Goal: Information Seeking & Learning: Learn about a topic

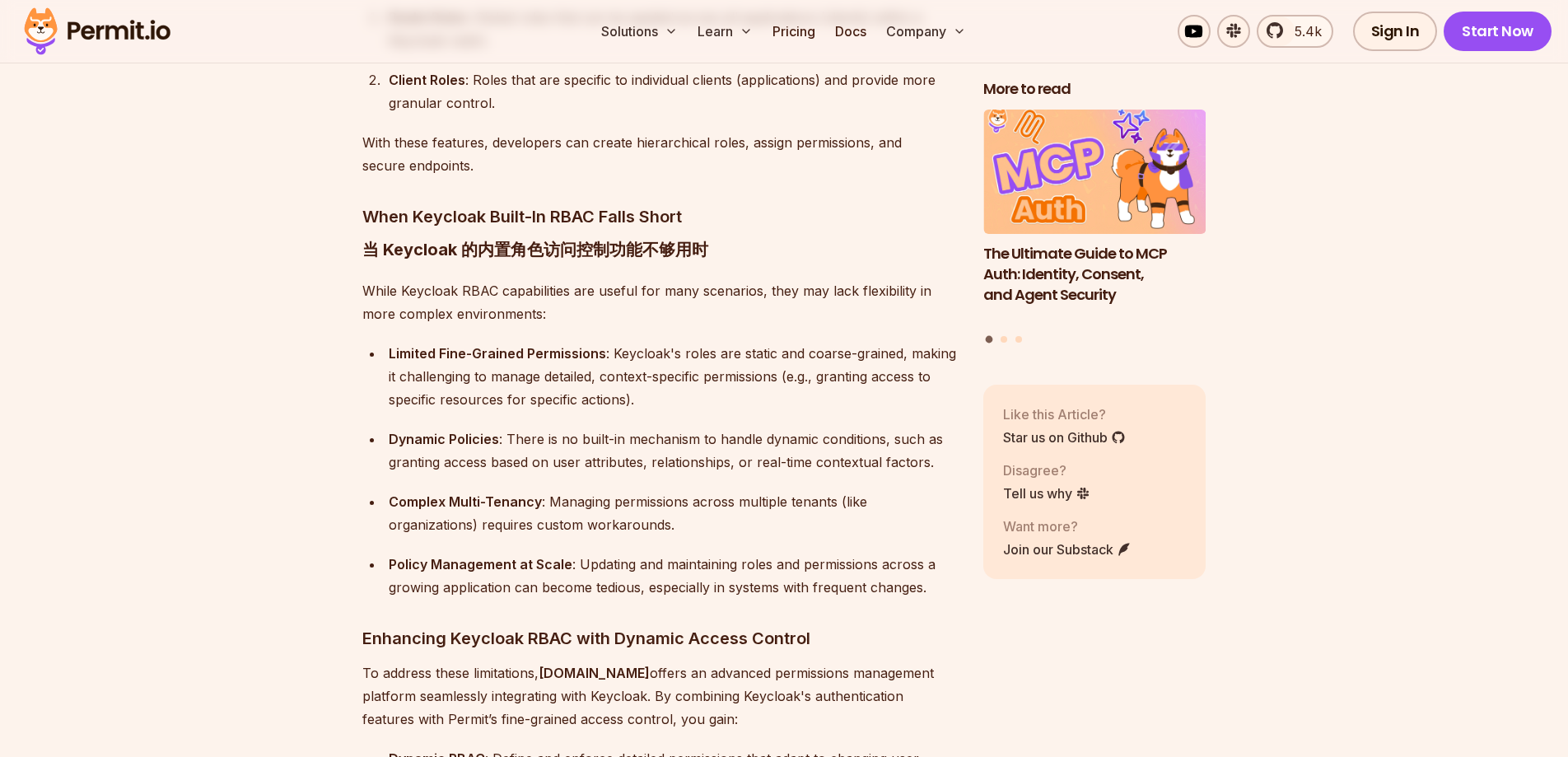
scroll to position [1921, 0]
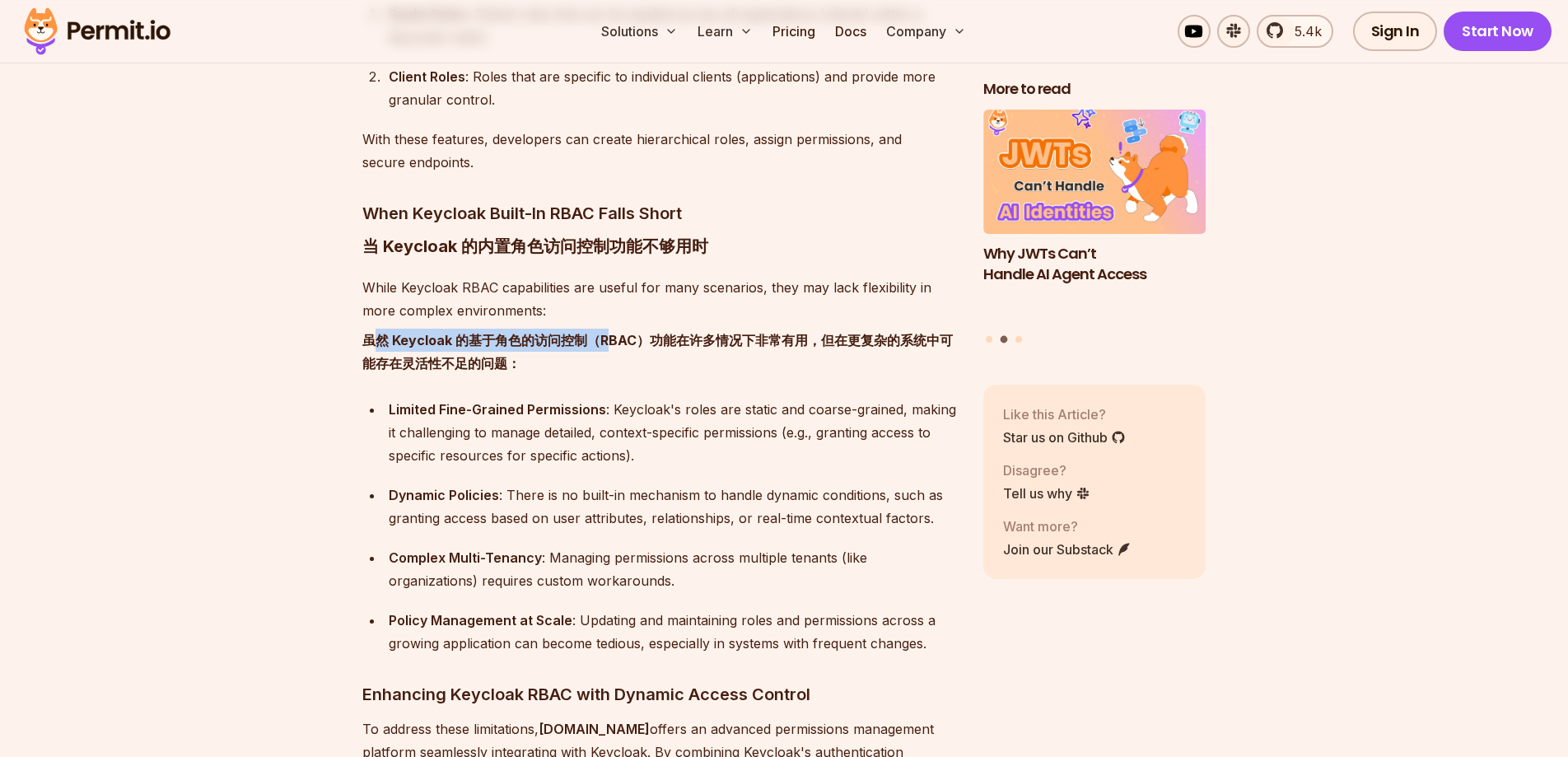
drag, startPoint x: 370, startPoint y: 318, endPoint x: 612, endPoint y: 320, distance: 242.0
click at [612, 332] on font "虽然 Keycloak 的基于角色的访问控制（RBAC）功能在许多情况下非常有用，但在更复杂的系统中可能存在灵活性不足的问题：" at bounding box center [657, 352] width 590 height 40
click at [687, 332] on font "虽然 Keycloak 的基于角色的访问控制（RBAC）功能在许多情况下非常有用，但在更复杂的系统中可能存在灵活性不足的问题：" at bounding box center [657, 352] width 590 height 40
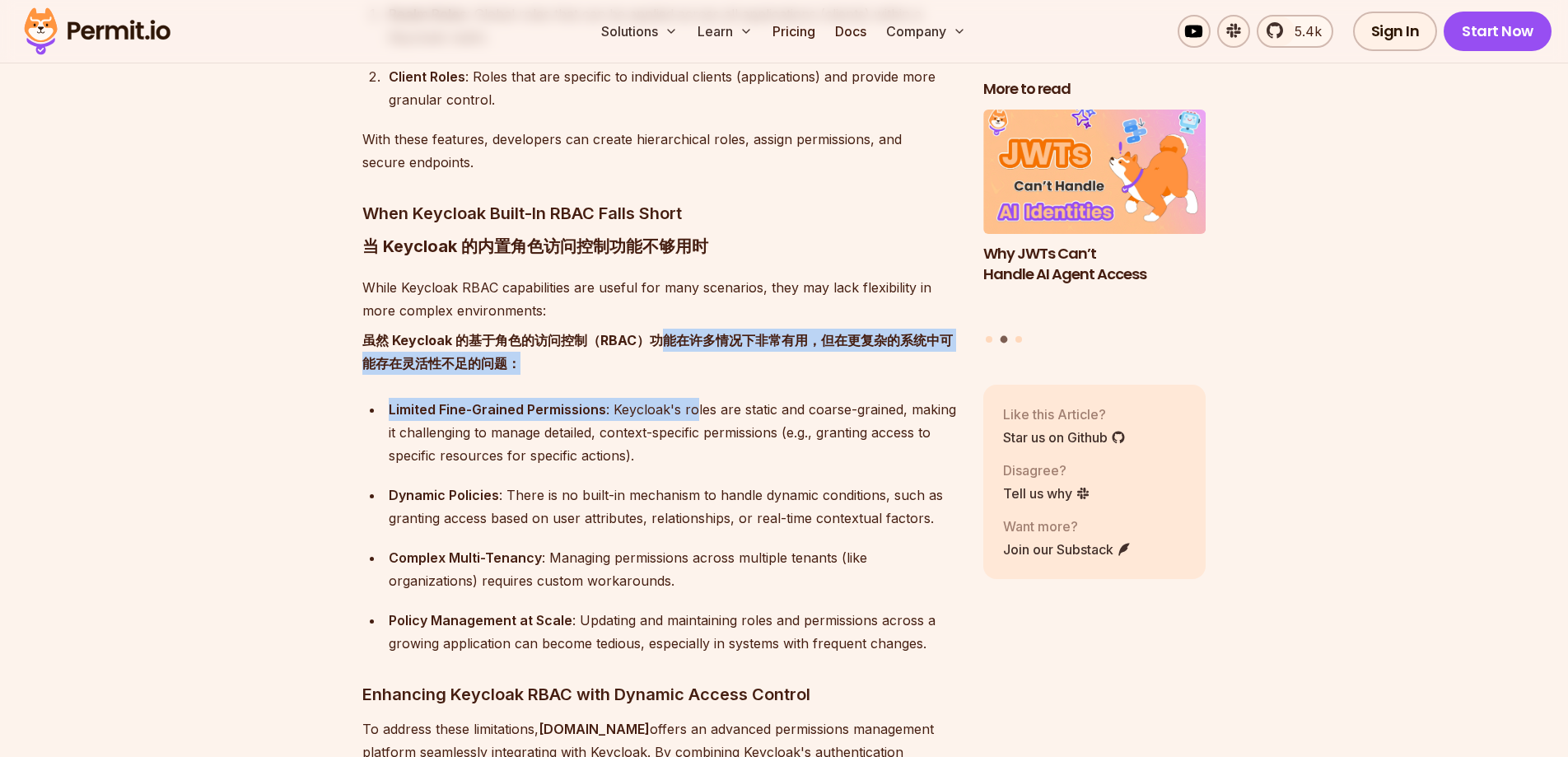
drag, startPoint x: 667, startPoint y: 310, endPoint x: 693, endPoint y: 381, distance: 75.6
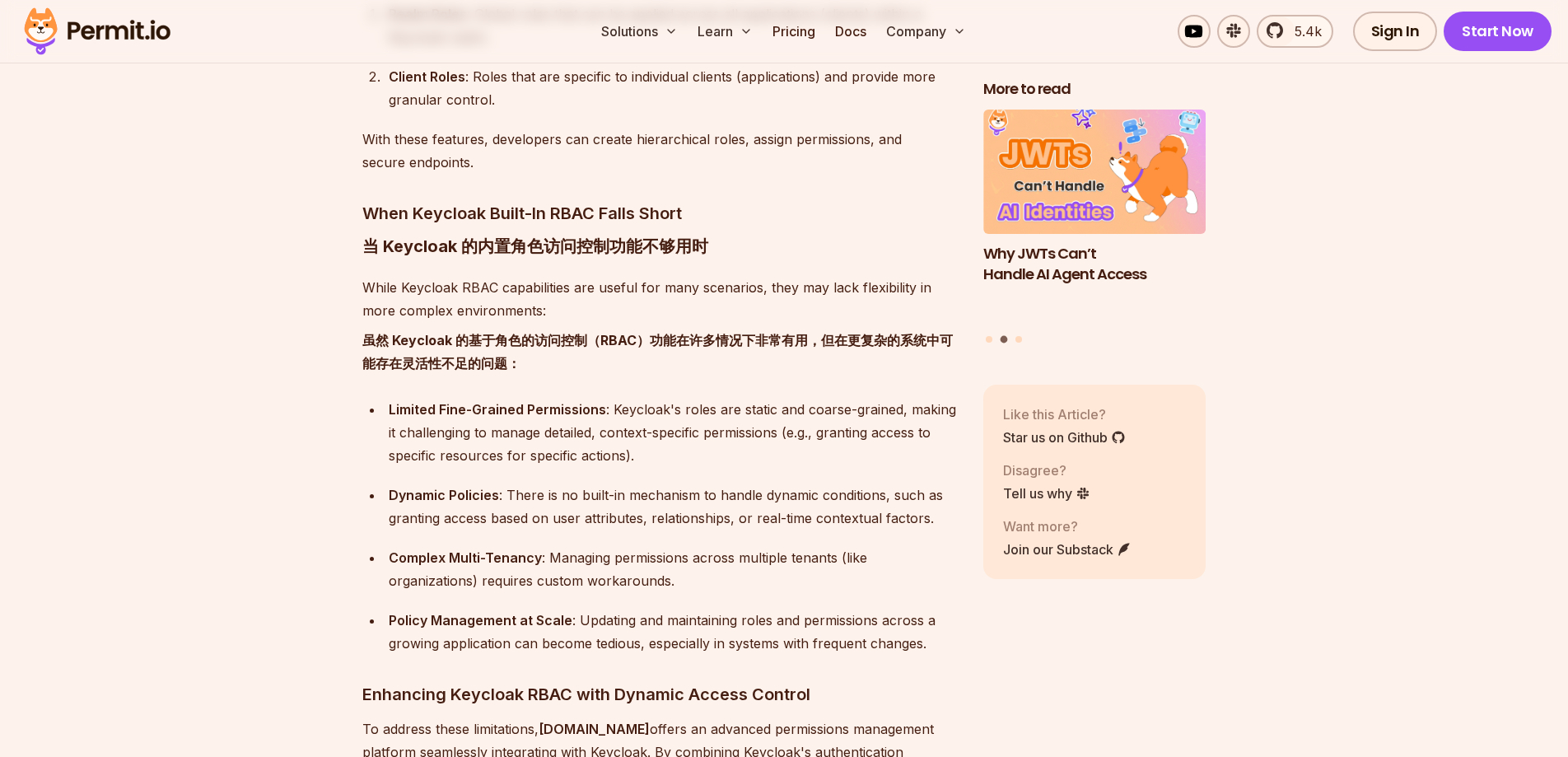
click at [618, 416] on div "Limited Fine-Grained Permissions : Keycloak's roles are static and coarse-grain…" at bounding box center [672, 433] width 568 height 69
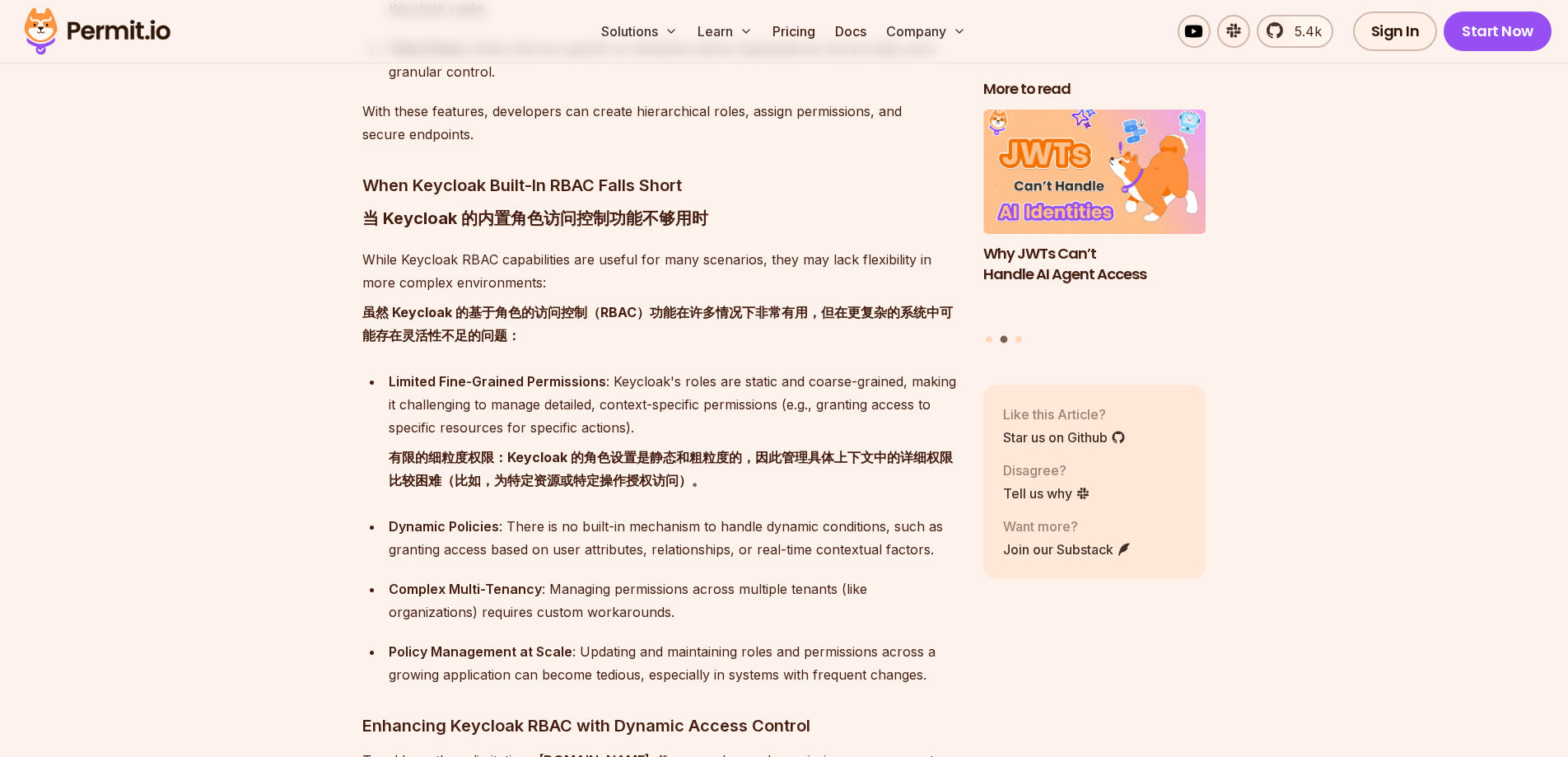
scroll to position [1956, 0]
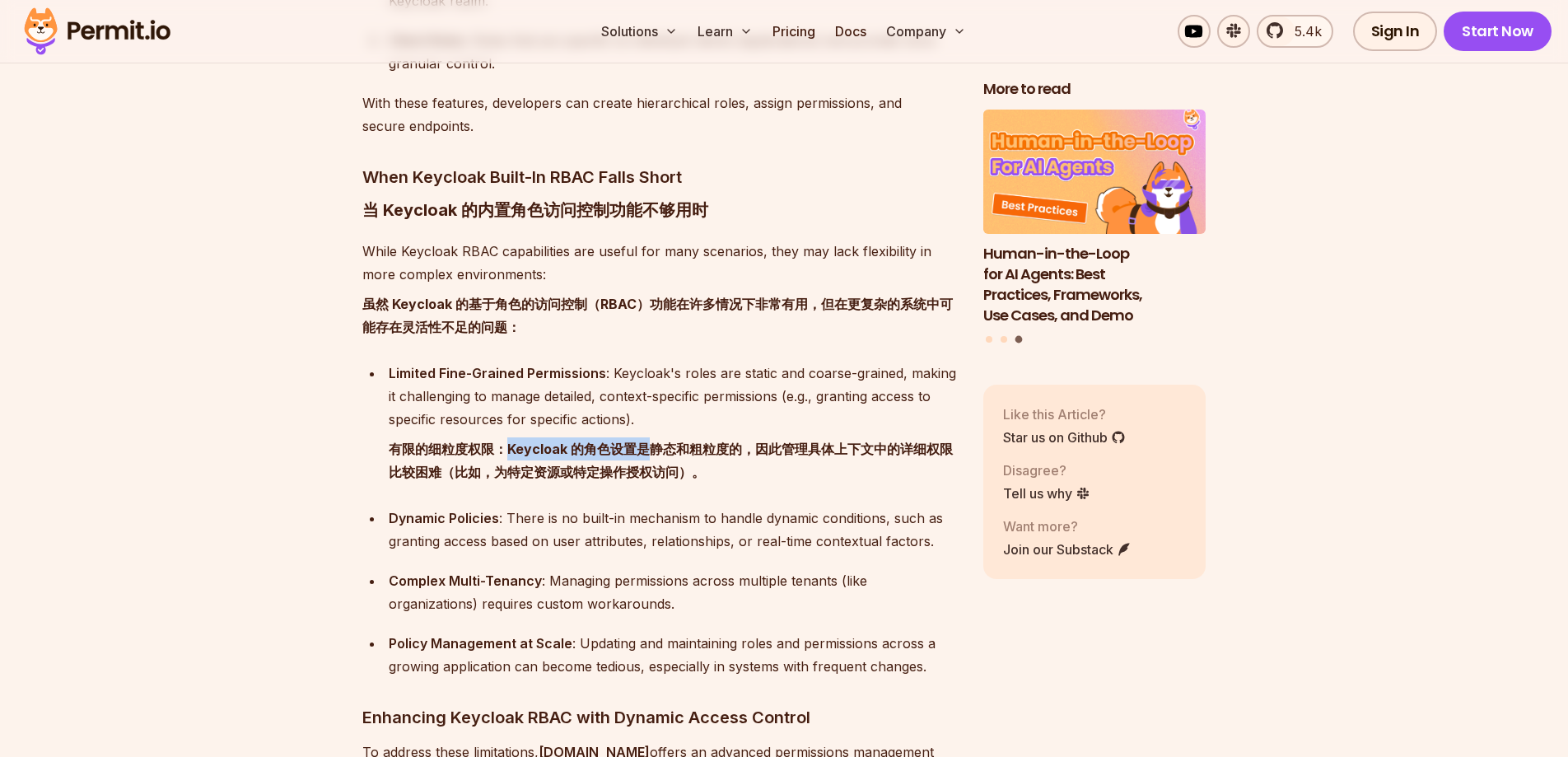
drag, startPoint x: 501, startPoint y: 425, endPoint x: 646, endPoint y: 437, distance: 145.5
click at [646, 438] on font "有限的细粒度权限：Keycloak 的角色设置是静态和粗粒度的，因此管理具体上下文中的详细权限比较困难（比如，为特定资源或特定操作授权访问）。" at bounding box center [672, 461] width 568 height 46
drag, startPoint x: 730, startPoint y: 429, endPoint x: 583, endPoint y: 427, distance: 147.0
click at [583, 441] on font "有限的细粒度权限：Keycloak 的角色设置是静态和粗粒度的，因此管理具体上下文中的详细权限比较困难（比如，为特定资源或特定操作授权访问）。" at bounding box center [671, 460] width 564 height 40
click at [754, 441] on font "有限的细粒度权限：Keycloak 的角色设置是静态和粗粒度的，因此管理具体上下文中的详细权限比较困难（比如，为特定资源或特定操作授权访问）。" at bounding box center [671, 460] width 564 height 40
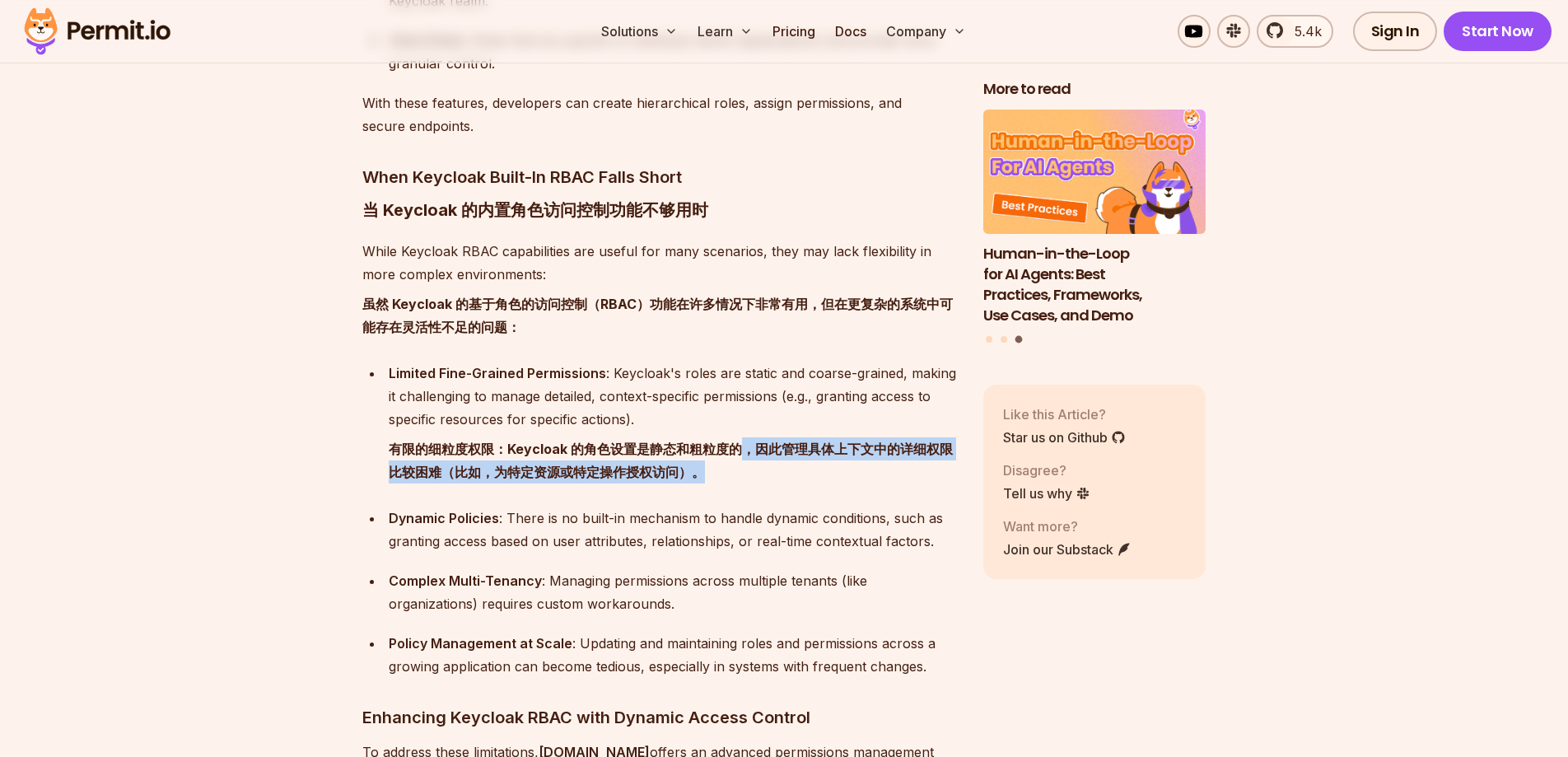
drag, startPoint x: 743, startPoint y: 429, endPoint x: 749, endPoint y: 441, distance: 13.4
click at [749, 441] on font "有限的细粒度权限：Keycloak 的角色设置是静态和粗粒度的，因此管理具体上下文中的详细权限比较困难（比如，为特定资源或特定操作授权访问）。" at bounding box center [672, 461] width 568 height 46
click at [726, 446] on font "有限的细粒度权限：Keycloak 的角色设置是静态和粗粒度的，因此管理具体上下文中的详细权限比较困难（比如，为特定资源或特定操作授权访问）。" at bounding box center [672, 461] width 568 height 46
drag, startPoint x: 501, startPoint y: 448, endPoint x: 642, endPoint y: 450, distance: 141.0
click at [642, 450] on font "有限的细粒度权限：Keycloak 的角色设置是静态和粗粒度的，因此管理具体上下文中的详细权限比较困难（比如，为特定资源或特定操作授权访问）。" at bounding box center [671, 460] width 564 height 40
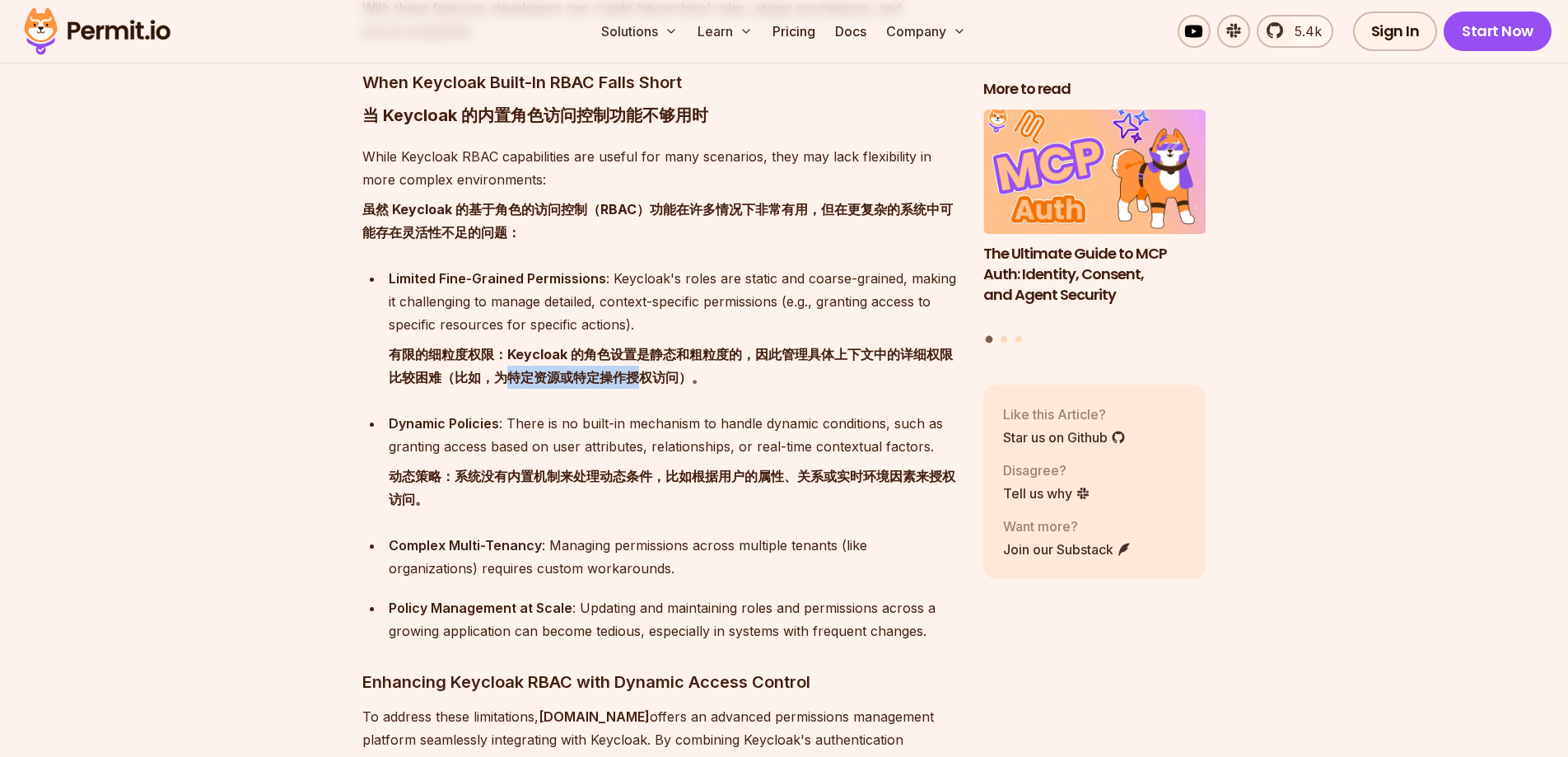
scroll to position [2089, 0]
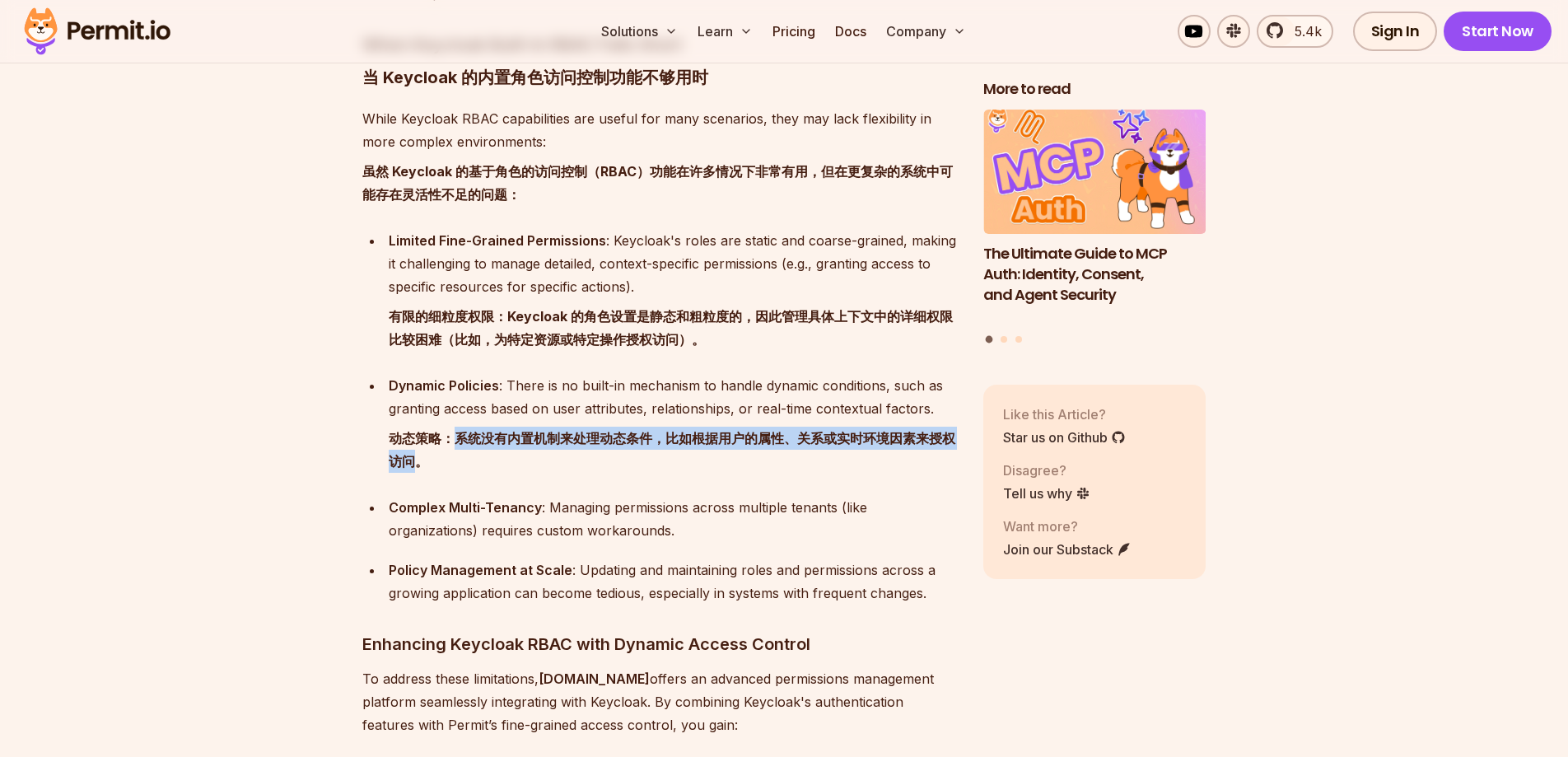
drag, startPoint x: 457, startPoint y: 411, endPoint x: 415, endPoint y: 438, distance: 49.9
click at [415, 438] on font "动态策略：系统没有内置机制来处理动态条件，比如根据用户的属性、关系或实时环境因素来授权访问。" at bounding box center [671, 449] width 566 height 40
click at [472, 430] on font "动态策略：系统没有内置机制来处理动态条件，比如根据用户的属性、关系或实时环境因素来授权访问。" at bounding box center [671, 449] width 566 height 40
drag, startPoint x: 449, startPoint y: 415, endPoint x: 415, endPoint y: 433, distance: 38.5
click at [415, 433] on font "动态策略：系统没有内置机制来处理动态条件，比如根据用户的属性、关系或实时环境因素来授权访问。" at bounding box center [671, 449] width 566 height 40
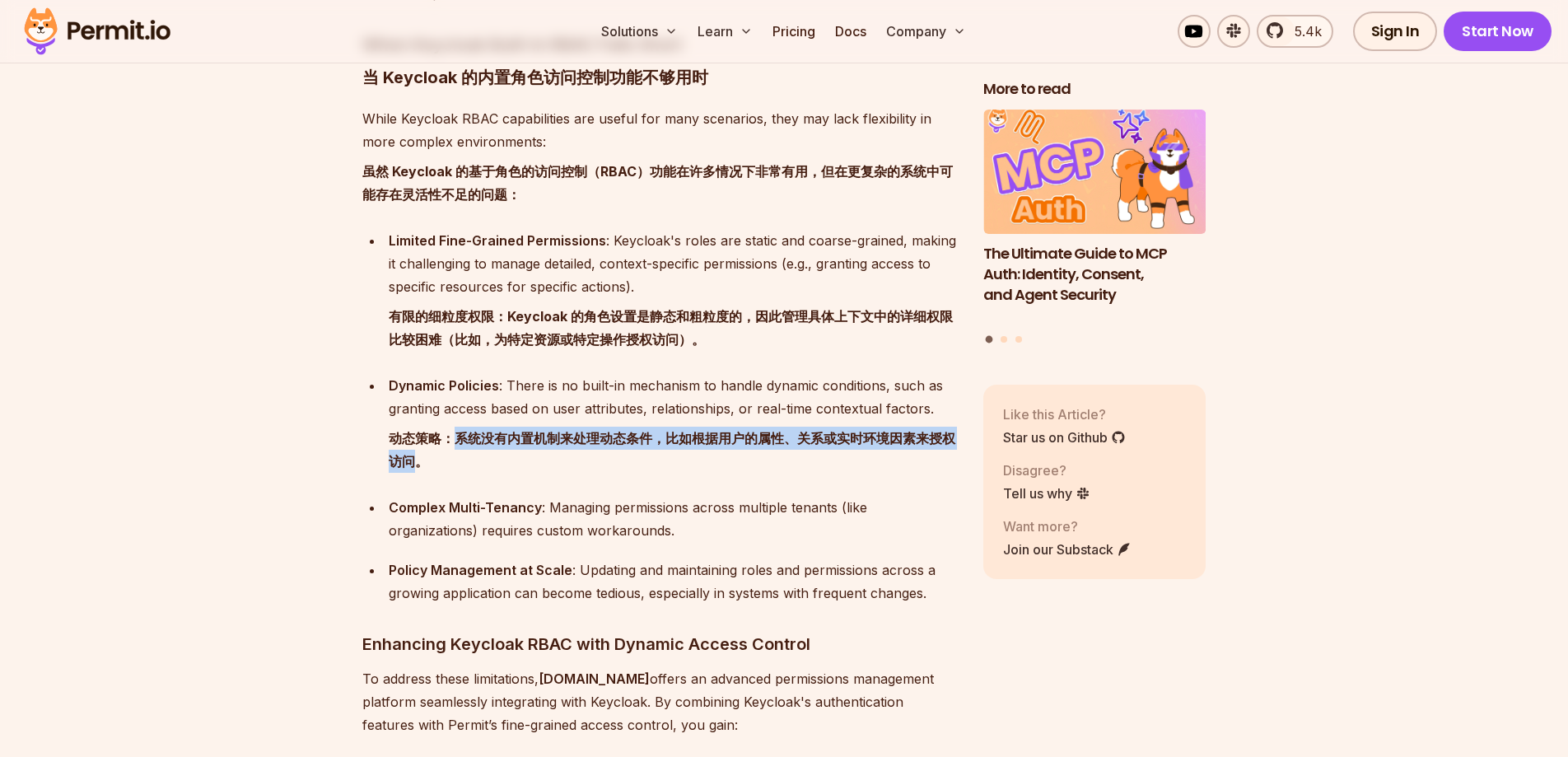
click at [458, 430] on font "动态策略：系统没有内置机制来处理动态条件，比如根据用户的属性、关系或实时环境因素来授权访问。" at bounding box center [671, 449] width 566 height 40
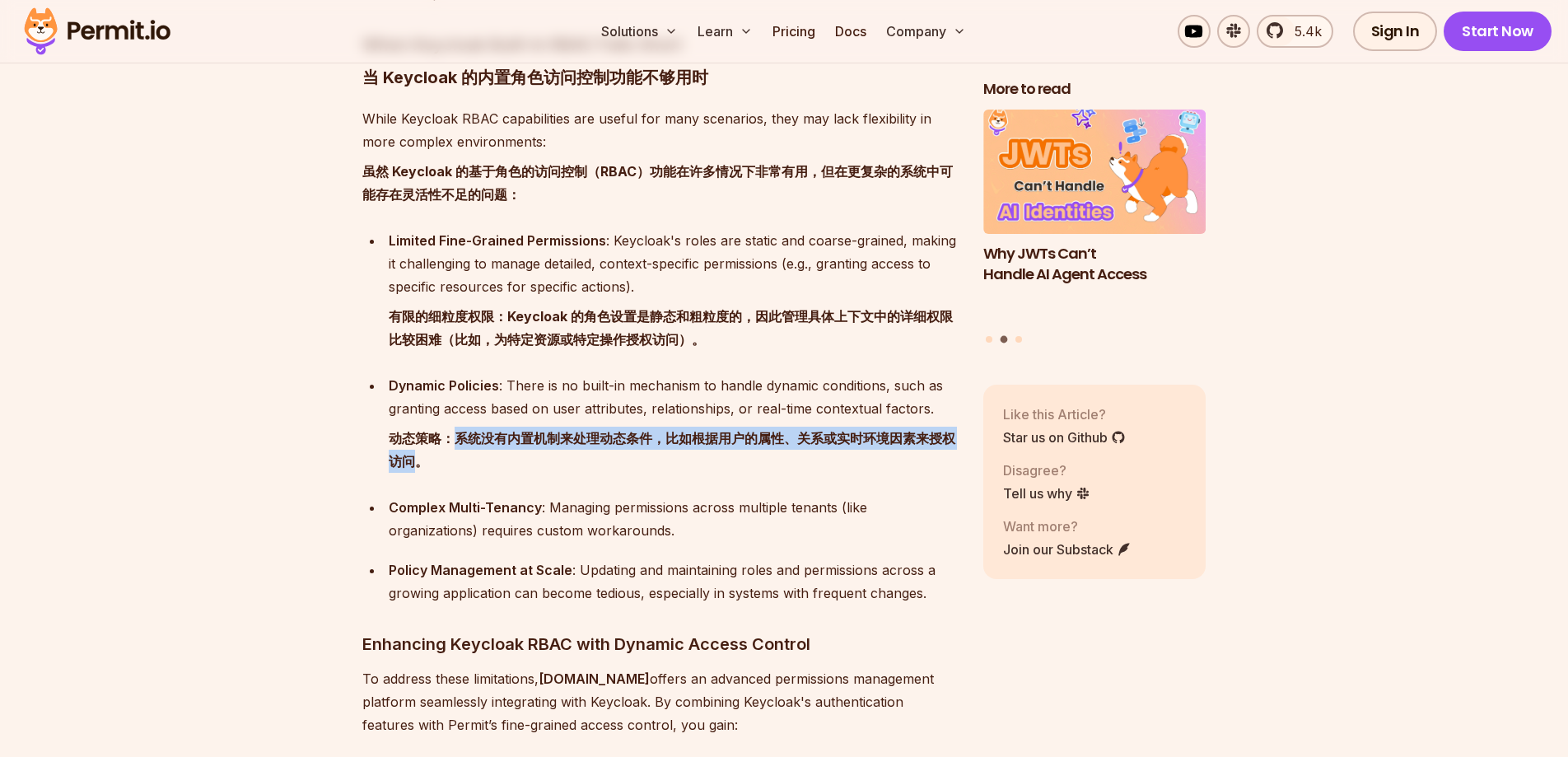
drag, startPoint x: 457, startPoint y: 407, endPoint x: 419, endPoint y: 435, distance: 47.2
click at [419, 435] on font "动态策略：系统没有内置机制来处理动态条件，比如根据用户的属性、关系或实时环境因素来授权访问。" at bounding box center [671, 449] width 566 height 40
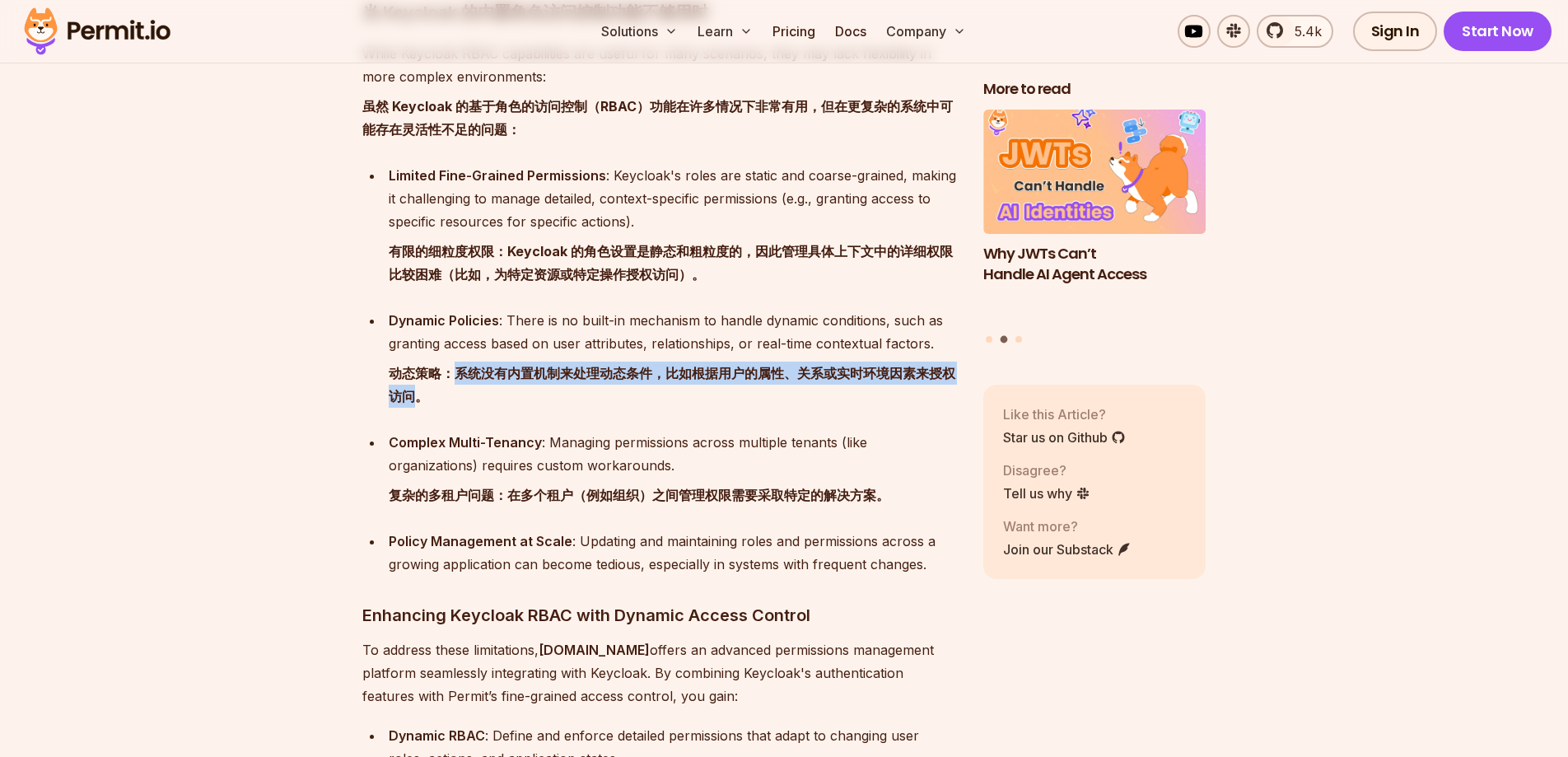
scroll to position [2159, 0]
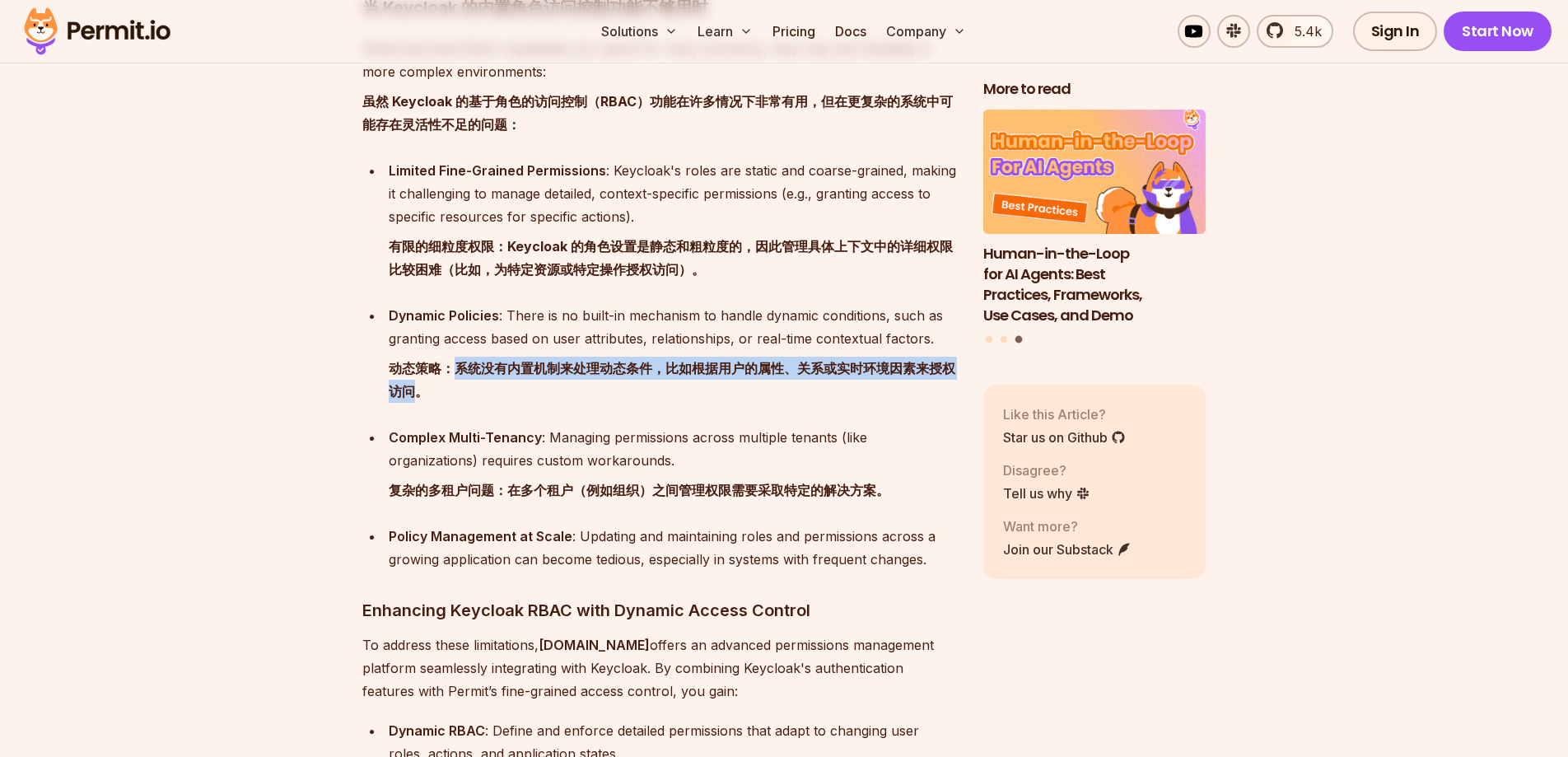
click at [501, 368] on font "动态策略：系统没有内置机制来处理动态条件，比如根据用户的属性、关系或实时环境因素来授权访问。" at bounding box center [672, 379] width 568 height 46
drag, startPoint x: 456, startPoint y: 343, endPoint x: 415, endPoint y: 365, distance: 46.5
click at [415, 365] on font "动态策略：系统没有内置机制来处理动态条件，比如根据用户的属性、关系或实时环境因素来授权访问。" at bounding box center [671, 379] width 566 height 40
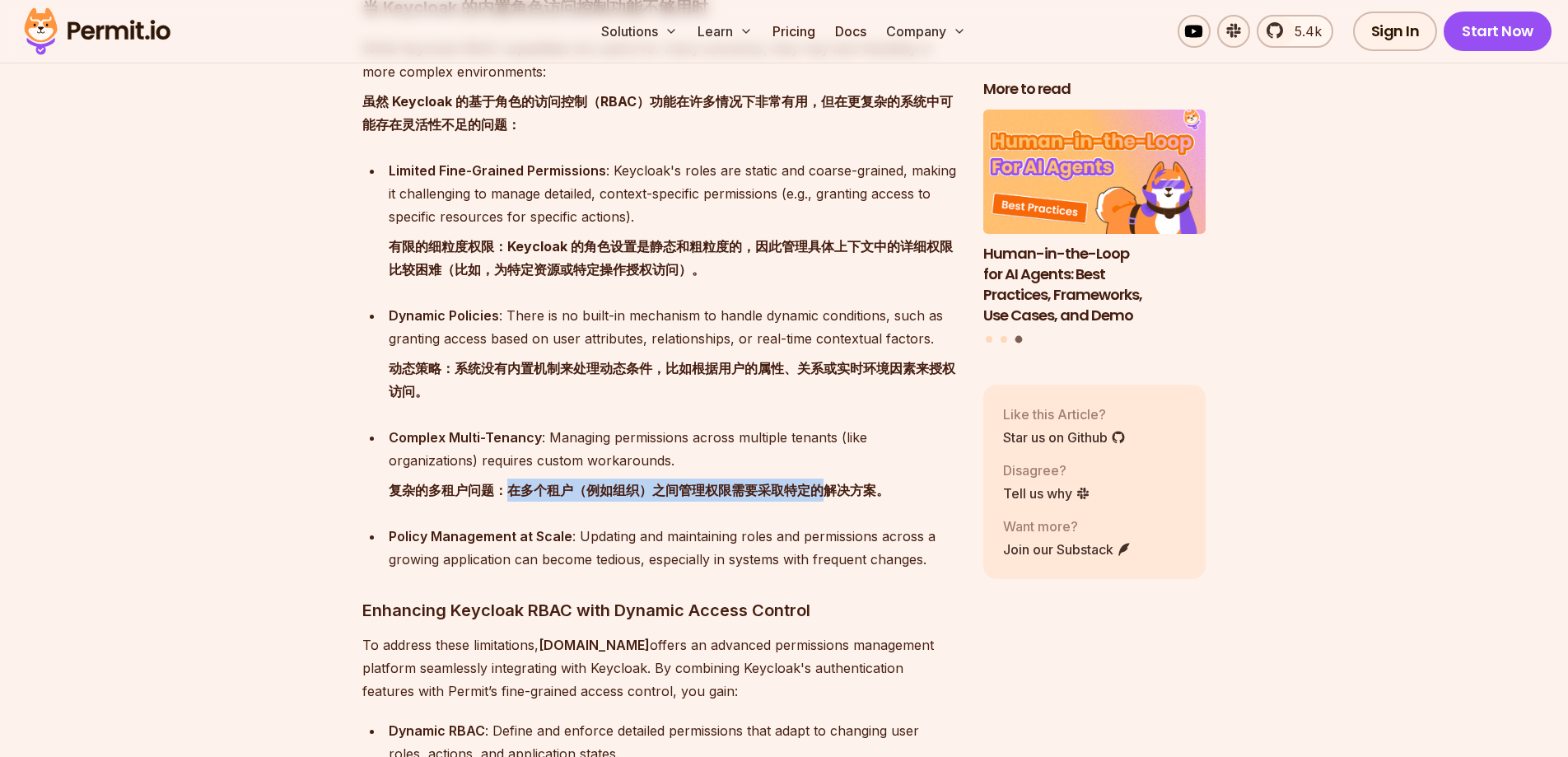
drag, startPoint x: 506, startPoint y: 467, endPoint x: 827, endPoint y: 466, distance: 321.0
click at [827, 482] on font "复杂的多租户问题：在多个租户（例如组织）之间管理权限需要采取特定的解决方案。" at bounding box center [639, 490] width 501 height 17
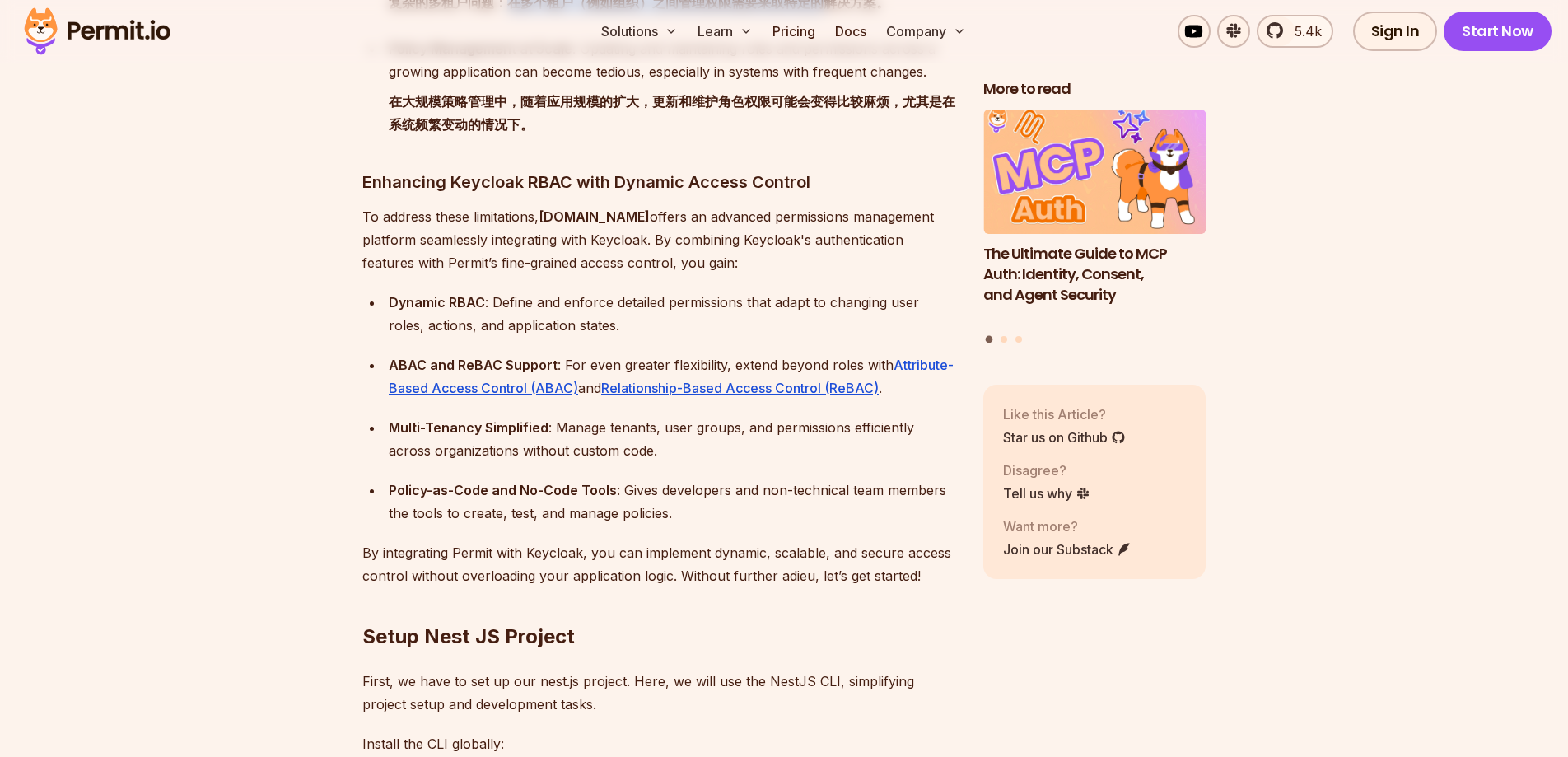
scroll to position [2654, 0]
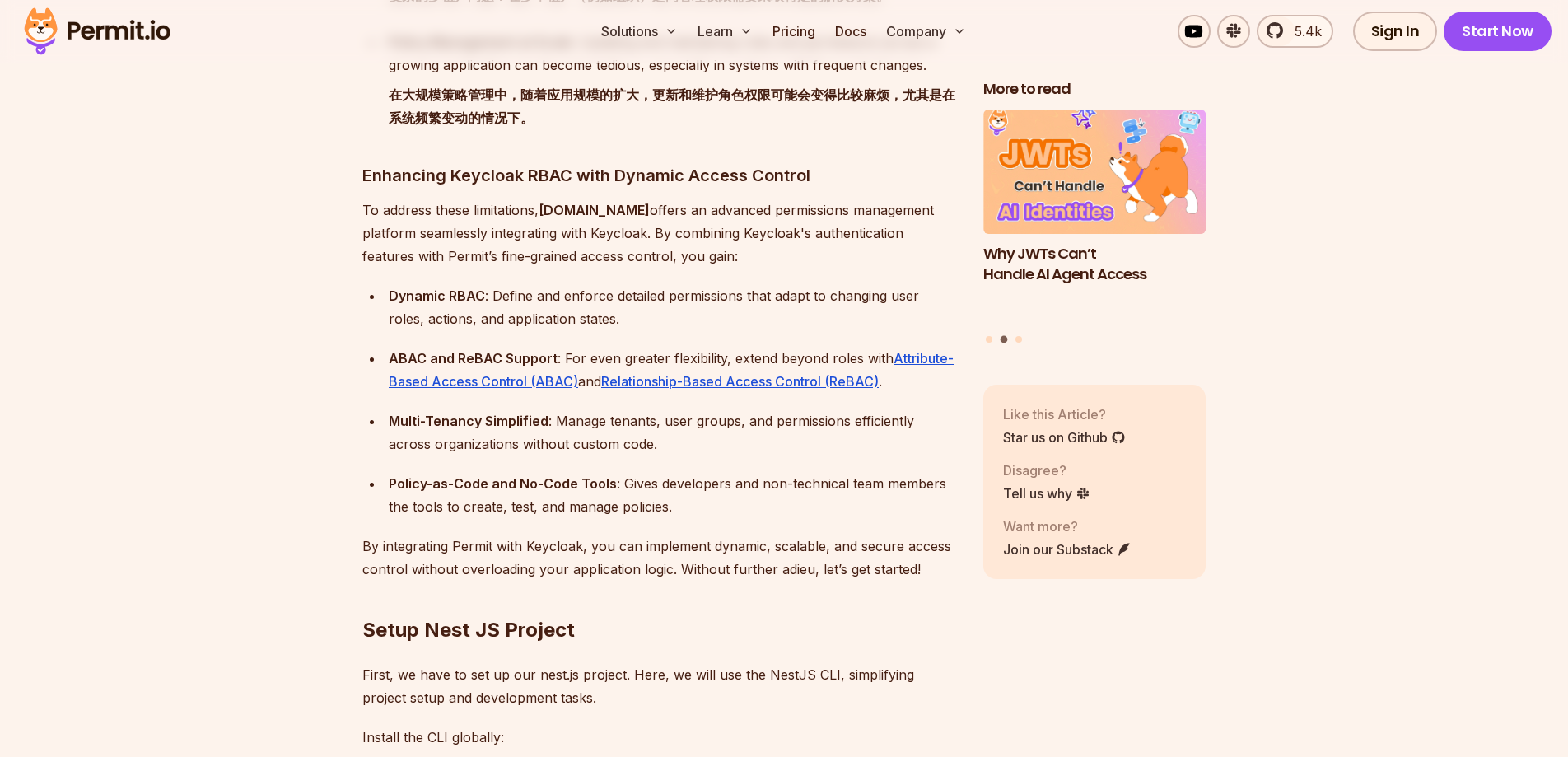
drag, startPoint x: 407, startPoint y: 190, endPoint x: 561, endPoint y: 243, distance: 162.9
click at [561, 243] on p "To address these limitations, [DOMAIN_NAME] offers an advanced permissions mana…" at bounding box center [659, 233] width 594 height 69
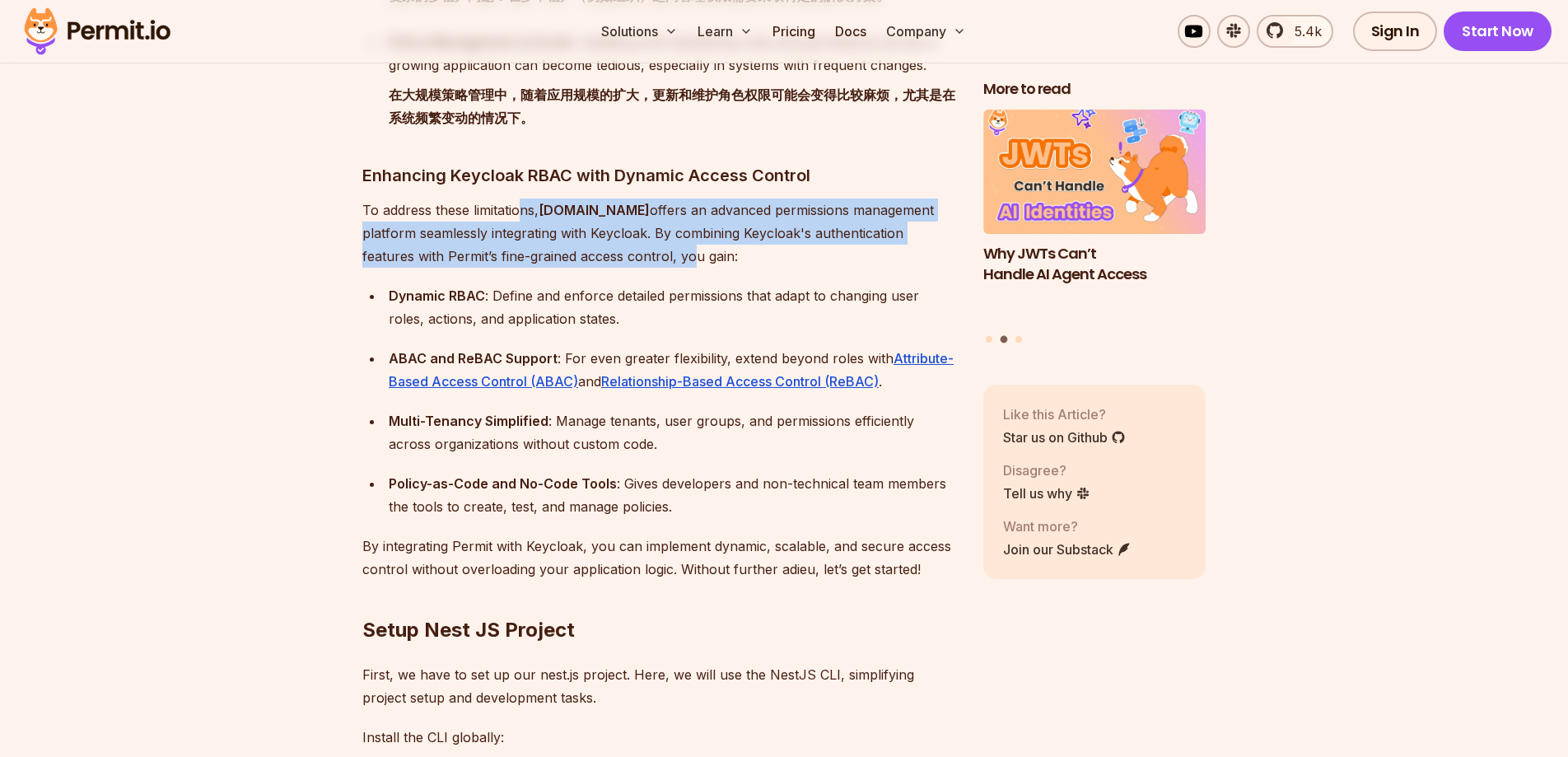
drag, startPoint x: 602, startPoint y: 236, endPoint x: 519, endPoint y: 195, distance: 92.6
click at [519, 199] on p "To address these limitations, [DOMAIN_NAME] offers an advanced permissions mana…" at bounding box center [659, 233] width 594 height 69
click at [645, 285] on div "Dynamic RBAC : Define and enforce detailed permissions that adapt to changing u…" at bounding box center [672, 308] width 568 height 46
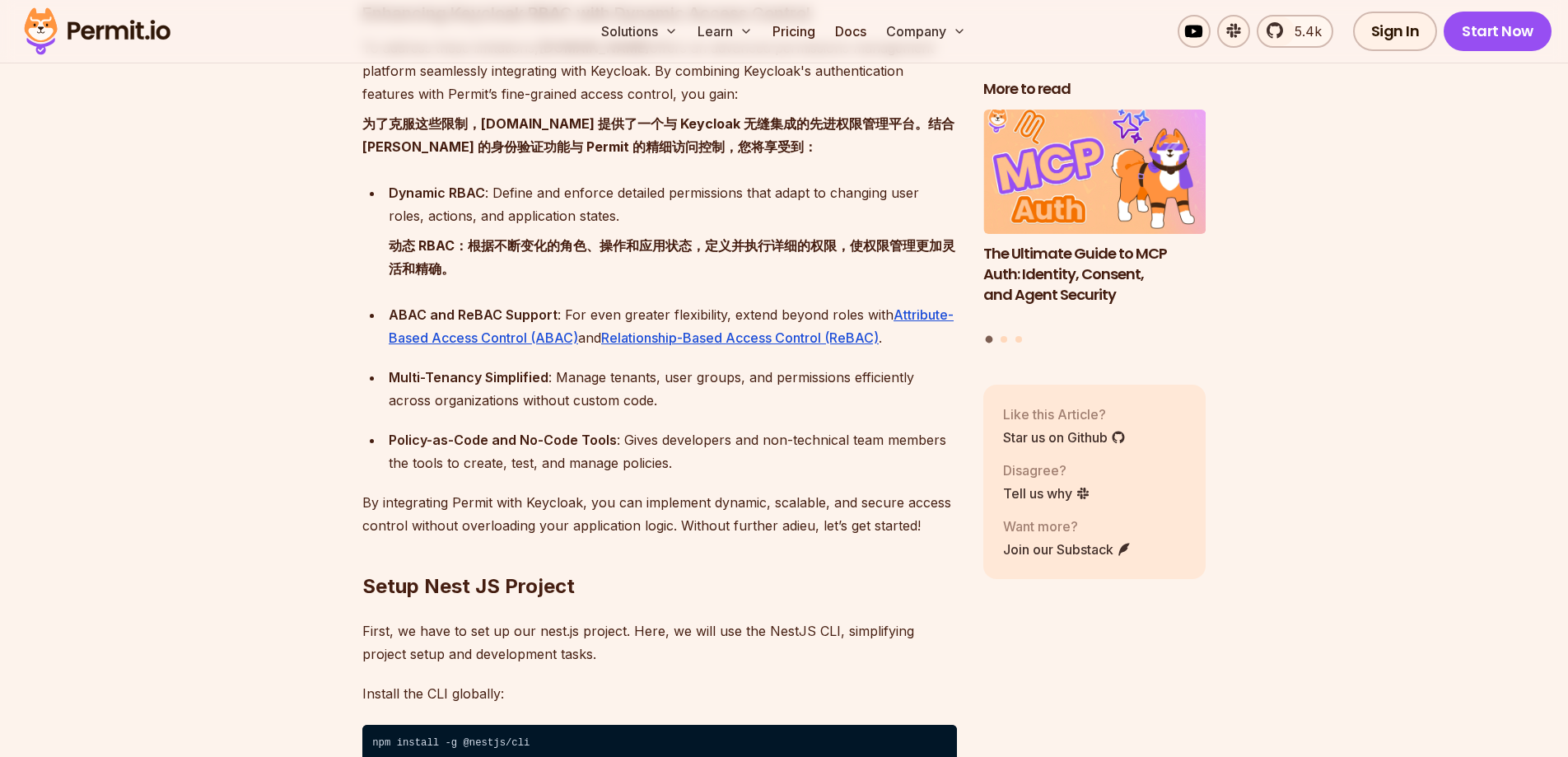
scroll to position [2778, 0]
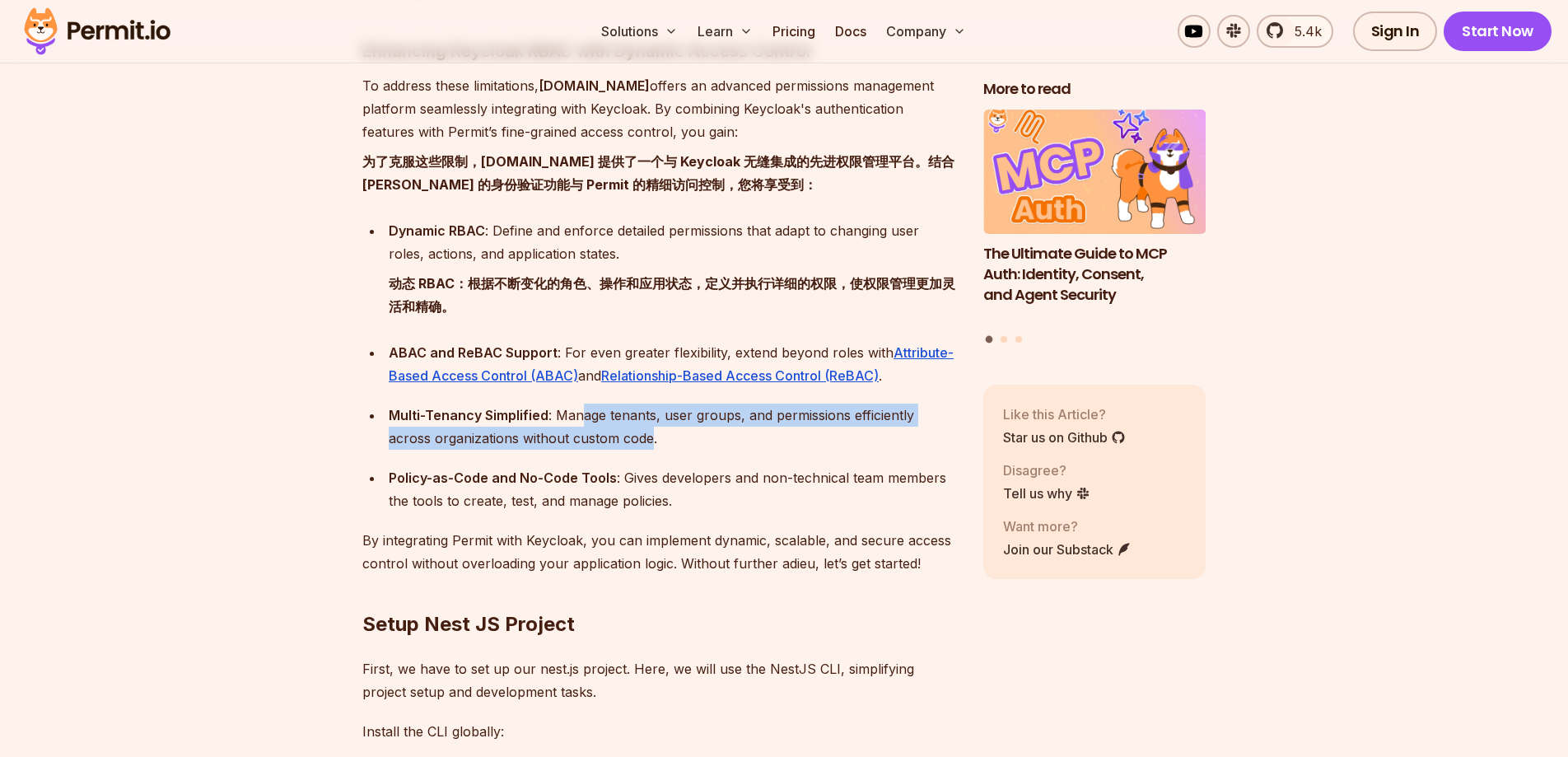
drag, startPoint x: 578, startPoint y: 390, endPoint x: 609, endPoint y: 411, distance: 37.4
click at [609, 411] on div "Multi-Tenancy Simplified : Manage tenants, user groups, and permissions efficie…" at bounding box center [672, 426] width 568 height 46
click at [632, 411] on div "Multi-Tenancy Simplified : Manage tenants, user groups, and permissions efficie…" at bounding box center [672, 426] width 568 height 46
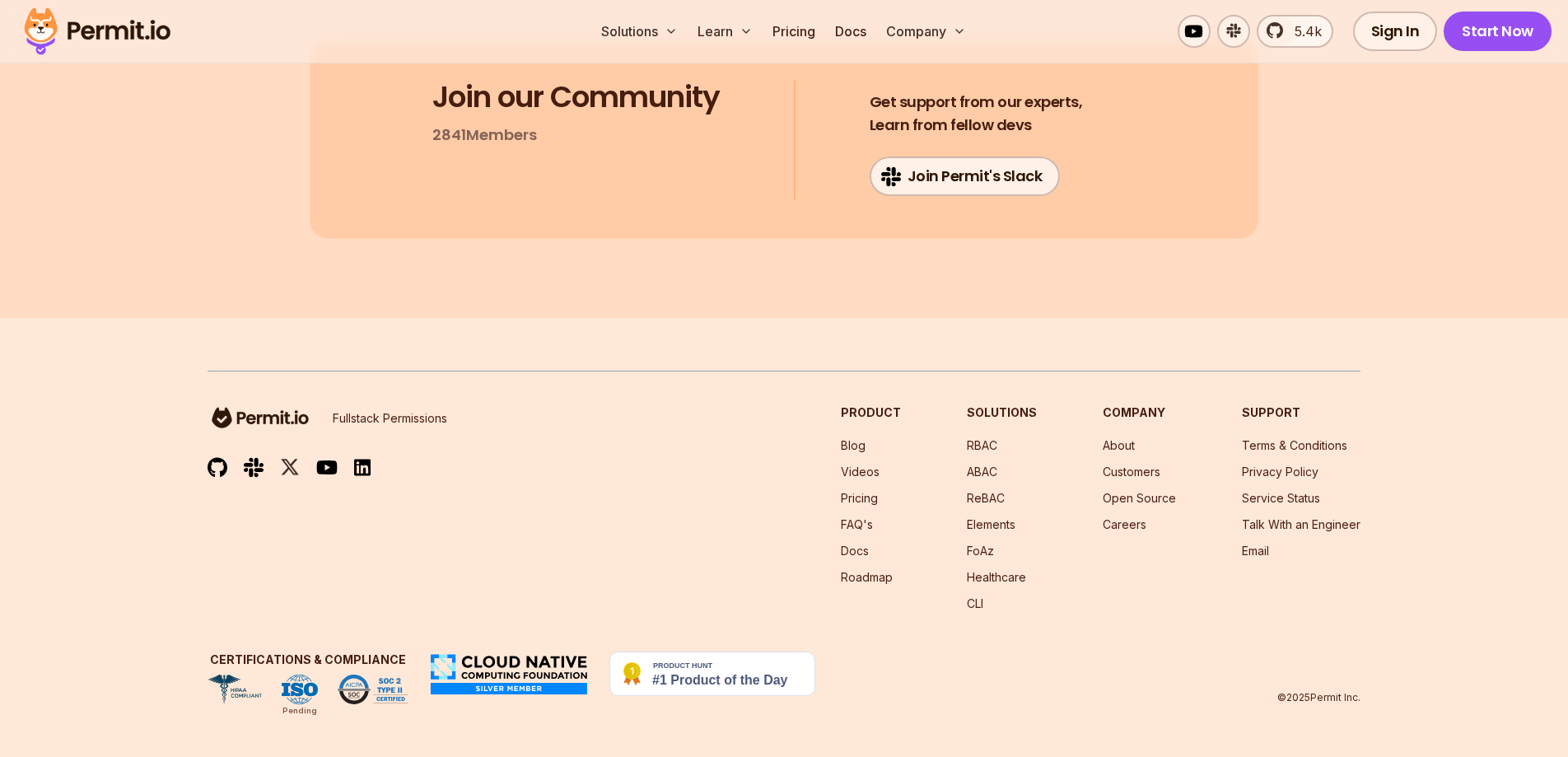
scroll to position [30009, 0]
